Goal: Find specific page/section: Find specific page/section

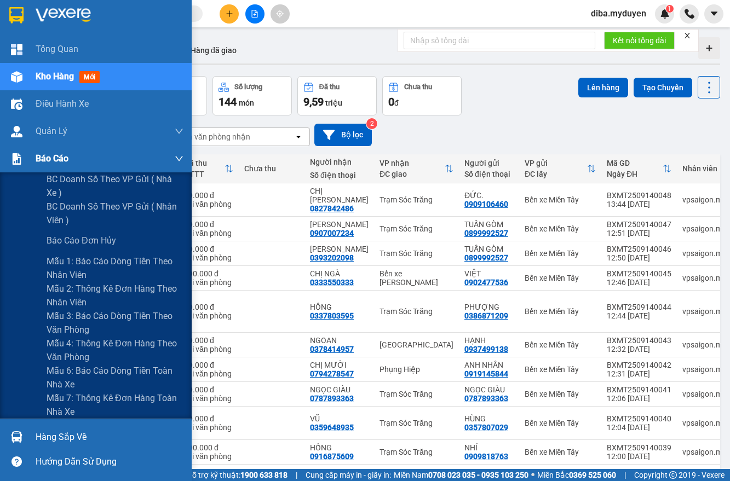
click at [18, 159] on img at bounding box center [16, 158] width 11 height 11
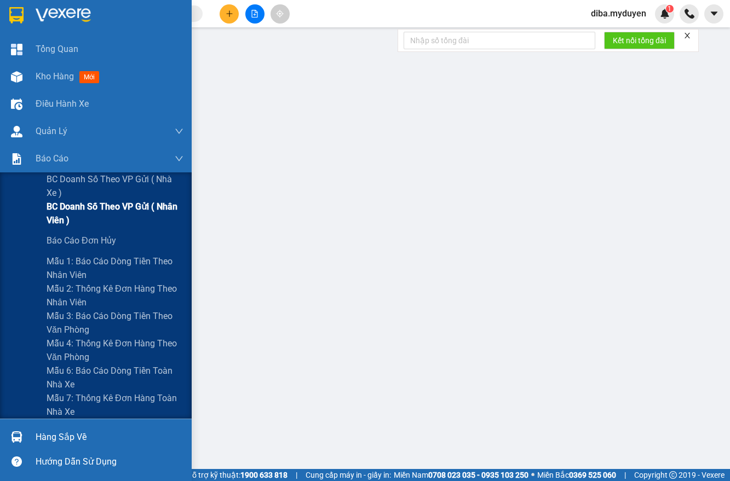
drag, startPoint x: 65, startPoint y: 180, endPoint x: 162, endPoint y: 208, distance: 100.3
click at [64, 181] on span "BC doanh số theo VP gửi ( nhà xe )" at bounding box center [115, 185] width 137 height 27
